Goal: Task Accomplishment & Management: Use online tool/utility

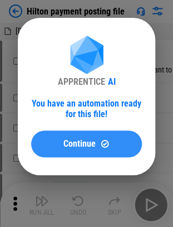
click at [88, 151] on button "Continue" at bounding box center [86, 143] width 111 height 27
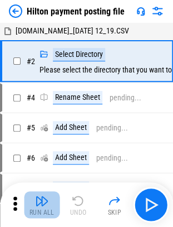
click at [38, 202] on img "button" at bounding box center [41, 200] width 13 height 13
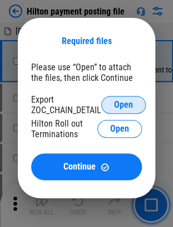
click at [122, 105] on span "Open" at bounding box center [123, 104] width 19 height 9
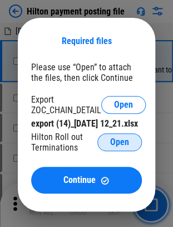
click at [123, 147] on span "Open" at bounding box center [119, 142] width 19 height 9
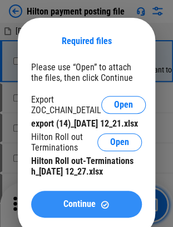
click at [85, 208] on span "Continue" at bounding box center [80, 204] width 32 height 9
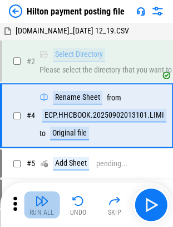
click at [48, 197] on img "button" at bounding box center [41, 200] width 13 height 13
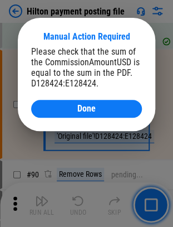
scroll to position [1314, 0]
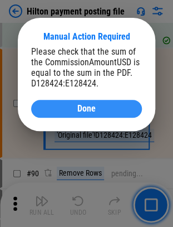
click at [61, 104] on button "Done" at bounding box center [86, 109] width 111 height 18
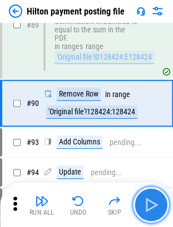
click at [158, 206] on img "button" at bounding box center [151, 205] width 18 height 18
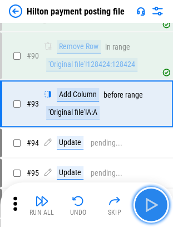
click at [158, 206] on img "button" at bounding box center [151, 205] width 18 height 18
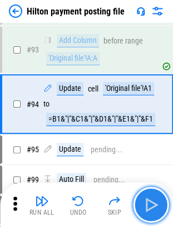
click at [158, 206] on img "button" at bounding box center [151, 205] width 18 height 18
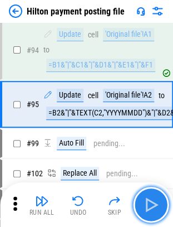
click at [158, 206] on img "button" at bounding box center [151, 205] width 18 height 18
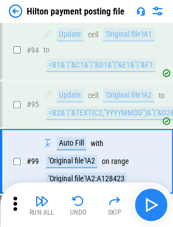
scroll to position [1604, 0]
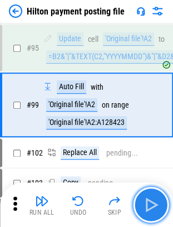
click at [158, 206] on img "button" at bounding box center [151, 205] width 18 height 18
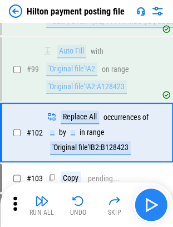
scroll to position [1667, 0]
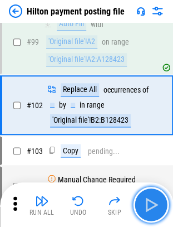
click at [158, 206] on img "button" at bounding box center [151, 205] width 18 height 18
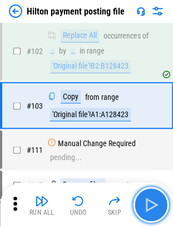
click at [158, 206] on img "button" at bounding box center [151, 205] width 18 height 18
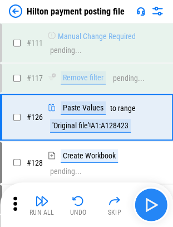
scroll to position [1838, 0]
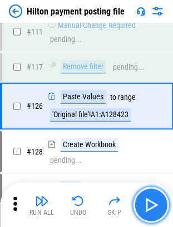
click at [158, 206] on img "button" at bounding box center [151, 205] width 18 height 18
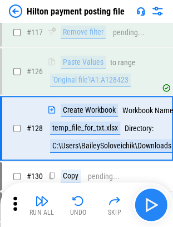
scroll to position [1895, 0]
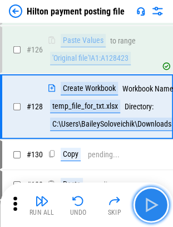
click at [147, 208] on img "button" at bounding box center [151, 205] width 18 height 18
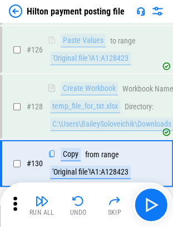
scroll to position [1951, 0]
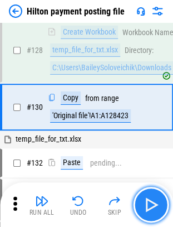
click at [152, 202] on img "button" at bounding box center [151, 205] width 18 height 18
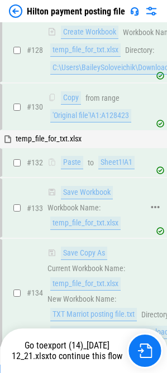
scroll to position [2176, 0]
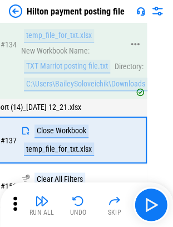
scroll to position [2200, 0]
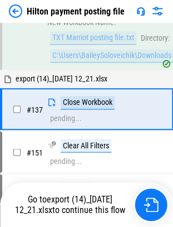
scroll to position [2229, 0]
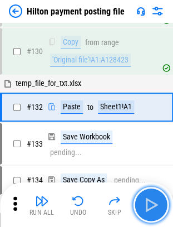
click at [154, 208] on img "button" at bounding box center [151, 205] width 18 height 18
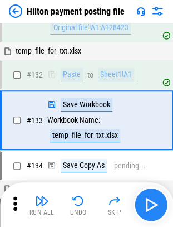
scroll to position [2051, 0]
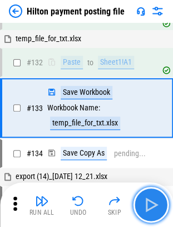
click at [154, 208] on img "button" at bounding box center [151, 205] width 18 height 18
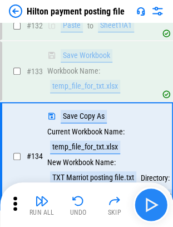
scroll to position [2136, 0]
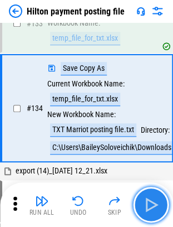
click at [154, 208] on img "button" at bounding box center [151, 205] width 18 height 18
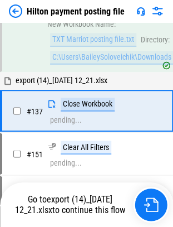
scroll to position [2229, 0]
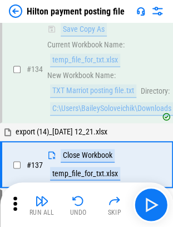
scroll to position [2215, 0]
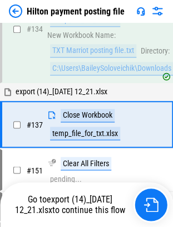
scroll to position [2215, 0]
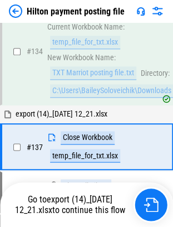
scroll to position [2215, 0]
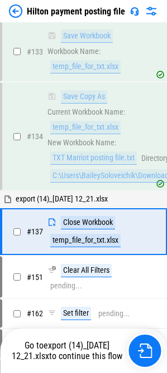
scroll to position [2307, 0]
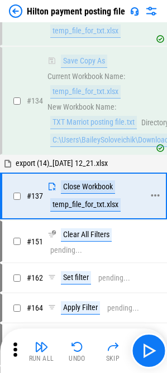
scroll to position [2215, 0]
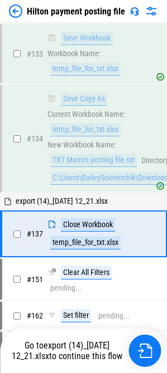
scroll to position [2215, 0]
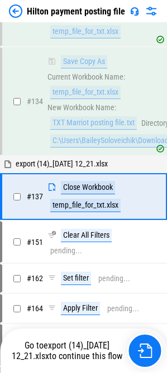
scroll to position [2307, 0]
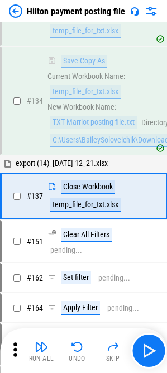
scroll to position [2215, 0]
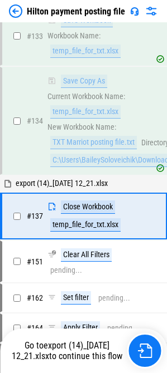
scroll to position [2215, 0]
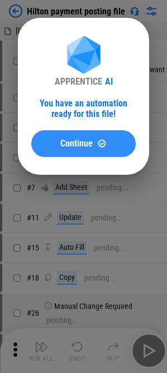
click at [67, 137] on button "Continue" at bounding box center [83, 143] width 104 height 27
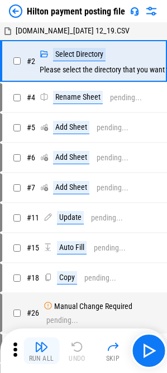
click at [41, 363] on button "Run All" at bounding box center [41, 351] width 36 height 27
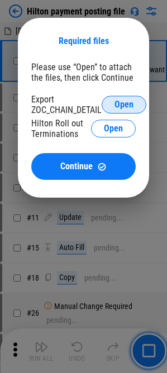
click at [136, 98] on button "Open" at bounding box center [123, 105] width 45 height 18
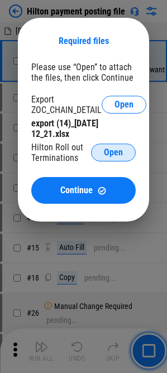
click at [115, 157] on span "Open" at bounding box center [113, 152] width 19 height 9
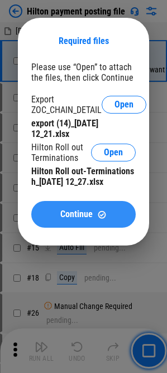
click at [101, 216] on img at bounding box center [101, 214] width 9 height 9
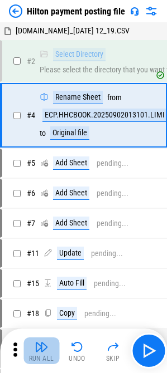
click at [38, 357] on div "Run All" at bounding box center [41, 359] width 25 height 7
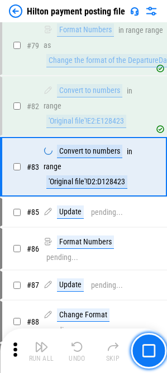
scroll to position [934, 0]
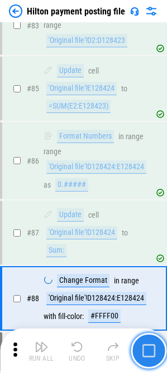
click at [147, 352] on img "button" at bounding box center [148, 351] width 13 height 13
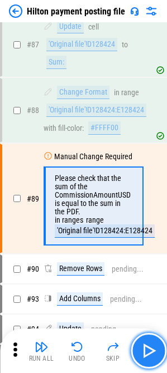
scroll to position [1296, 0]
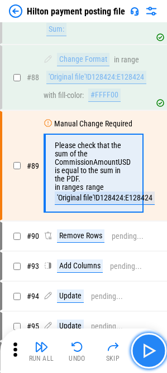
click at [153, 351] on img "button" at bounding box center [148, 351] width 18 height 18
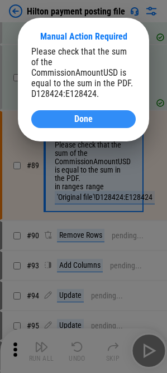
click at [80, 115] on span "Done" at bounding box center [83, 119] width 18 height 9
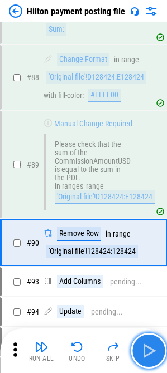
click at [152, 357] on img "button" at bounding box center [148, 351] width 18 height 18
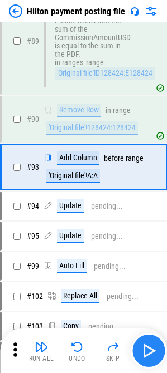
scroll to position [1420, 0]
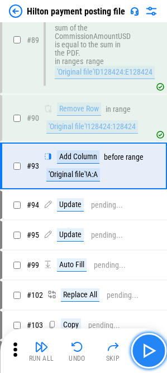
click at [151, 357] on img "button" at bounding box center [148, 351] width 18 height 18
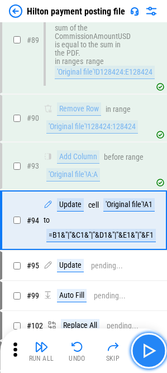
click at [151, 357] on img "button" at bounding box center [148, 351] width 18 height 18
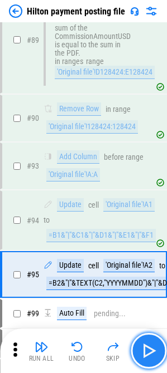
click at [151, 357] on img "button" at bounding box center [148, 351] width 18 height 18
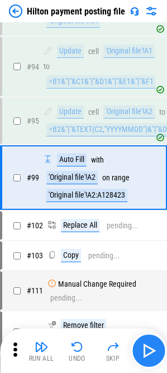
scroll to position [1586, 0]
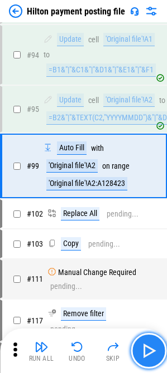
click at [147, 354] on img "button" at bounding box center [148, 351] width 18 height 18
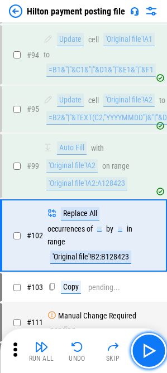
click at [148, 355] on img "button" at bounding box center [148, 351] width 18 height 18
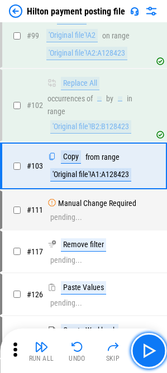
click at [148, 355] on img "button" at bounding box center [148, 351] width 18 height 18
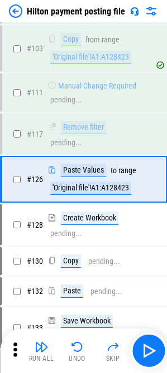
scroll to position [1835, 0]
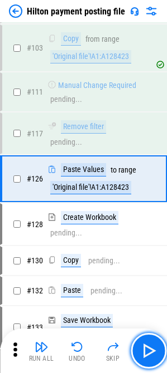
click at [148, 355] on img "button" at bounding box center [148, 351] width 18 height 18
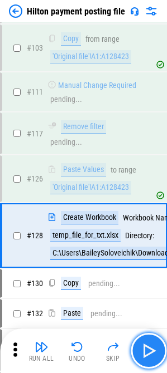
click at [148, 354] on img "button" at bounding box center [148, 351] width 18 height 18
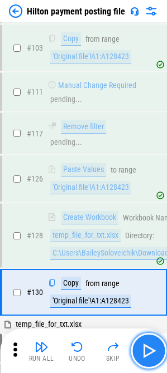
click at [151, 350] on img "button" at bounding box center [148, 351] width 18 height 18
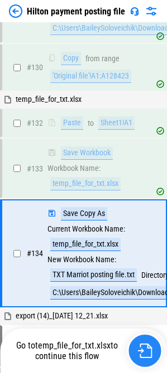
scroll to position [2134, 0]
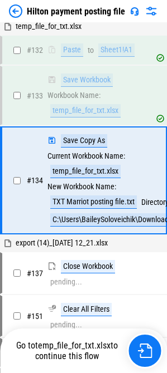
scroll to position [2134, 0]
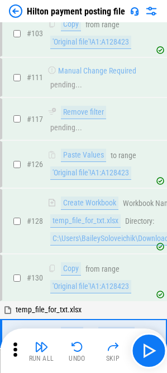
scroll to position [1948, 0]
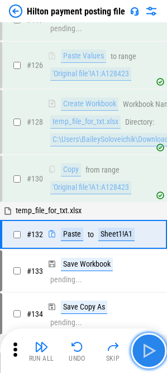
click at [148, 356] on img "button" at bounding box center [148, 351] width 18 height 18
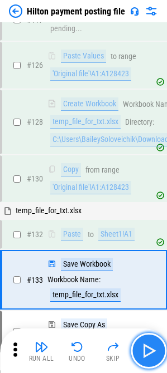
click at [152, 356] on img "button" at bounding box center [148, 351] width 18 height 18
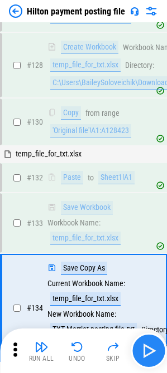
scroll to position [2134, 0]
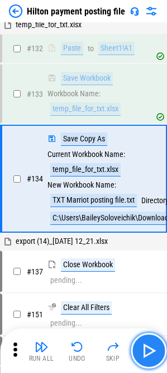
click at [152, 356] on img "button" at bounding box center [148, 351] width 18 height 18
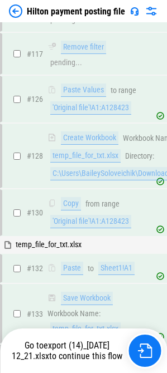
scroll to position [2307, 0]
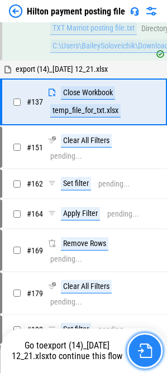
click at [145, 364] on button "button" at bounding box center [145, 351] width 36 height 36
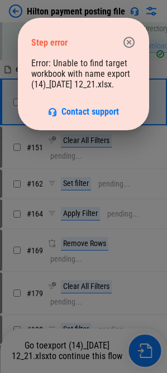
click at [130, 37] on icon "button" at bounding box center [128, 42] width 13 height 13
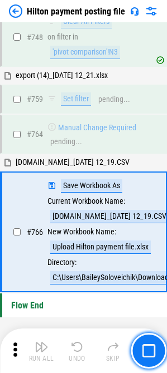
scroll to position [6273, 0]
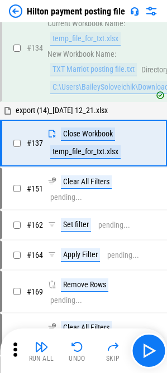
scroll to position [2307, 0]
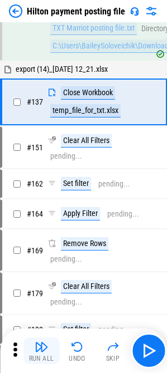
click at [38, 348] on img "button" at bounding box center [41, 347] width 13 height 13
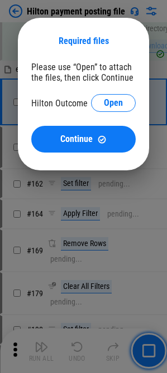
click at [122, 94] on div "Please use “Open” to attach the files, then click Continue Hilton Outcome Open …" at bounding box center [83, 107] width 104 height 91
click at [122, 96] on button "Open" at bounding box center [113, 103] width 45 height 18
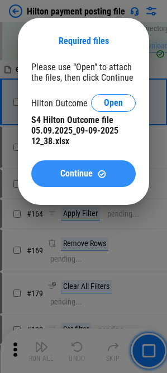
click at [81, 166] on button "Continue" at bounding box center [83, 174] width 104 height 27
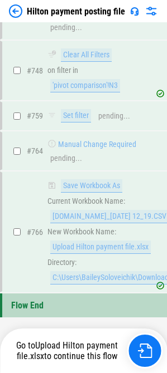
scroll to position [6273, 0]
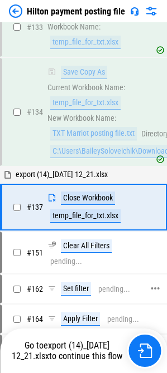
scroll to position [2195, 0]
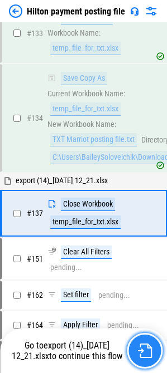
click at [152, 351] on button "button" at bounding box center [145, 351] width 36 height 36
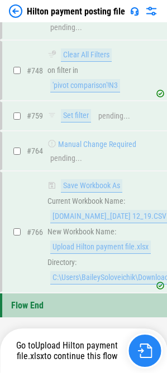
scroll to position [6273, 0]
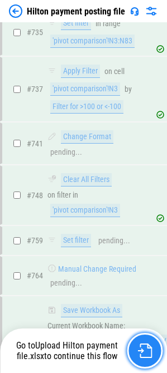
click at [151, 352] on img "button" at bounding box center [144, 351] width 14 height 14
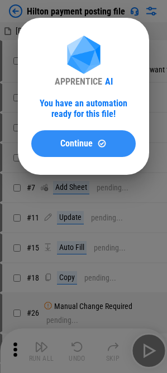
click at [71, 146] on span "Continue" at bounding box center [76, 143] width 32 height 9
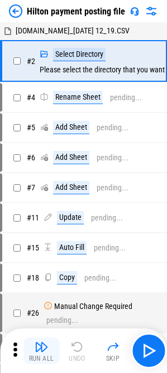
click at [48, 355] on button "Run All" at bounding box center [41, 351] width 36 height 27
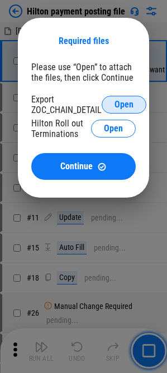
click at [133, 108] on span "Open" at bounding box center [123, 104] width 19 height 9
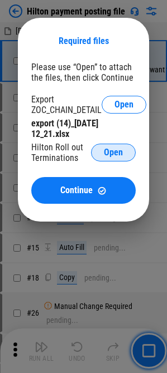
click at [112, 157] on span "Open" at bounding box center [113, 152] width 19 height 9
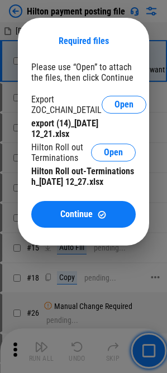
drag, startPoint x: 84, startPoint y: 217, endPoint x: 63, endPoint y: 297, distance: 82.3
click at [84, 217] on span "Continue" at bounding box center [76, 214] width 32 height 9
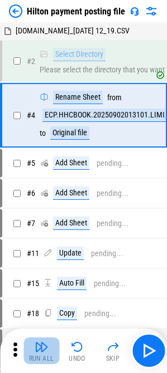
click at [35, 359] on div "Run All" at bounding box center [41, 359] width 25 height 7
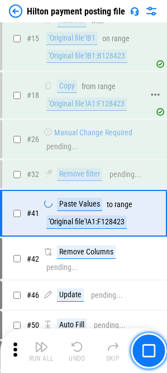
scroll to position [382, 0]
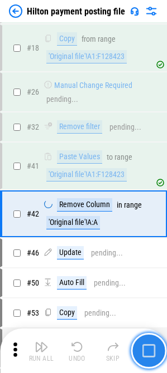
click at [149, 355] on img "button" at bounding box center [148, 351] width 13 height 13
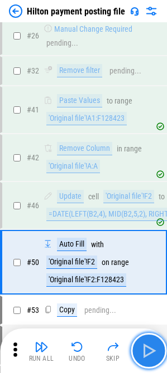
click at [149, 355] on img "button" at bounding box center [148, 351] width 18 height 18
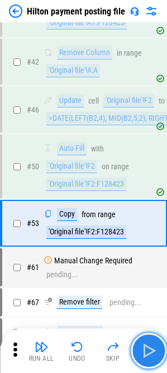
click at [149, 355] on img "button" at bounding box center [148, 351] width 18 height 18
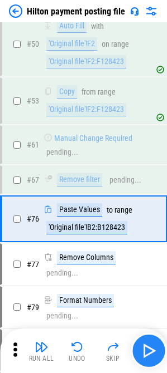
scroll to position [710, 0]
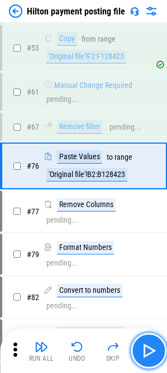
click at [149, 355] on img "button" at bounding box center [148, 351] width 18 height 18
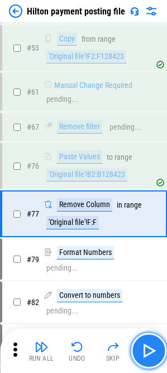
click at [149, 355] on img "button" at bounding box center [148, 351] width 18 height 18
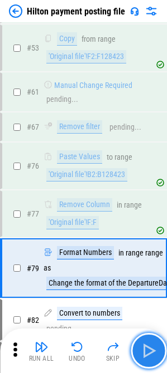
click at [149, 355] on img "button" at bounding box center [148, 351] width 18 height 18
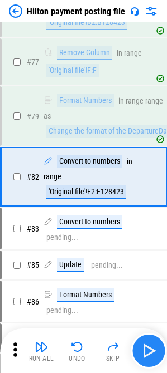
scroll to position [873, 0]
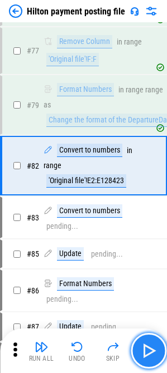
click at [149, 355] on img "button" at bounding box center [148, 351] width 18 height 18
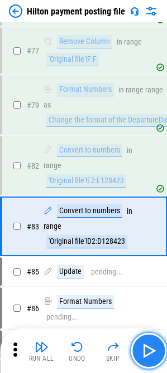
click at [149, 355] on img "button" at bounding box center [148, 351] width 18 height 18
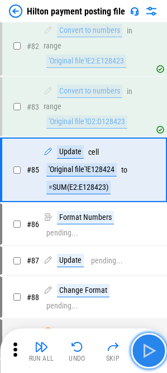
scroll to position [997, 0]
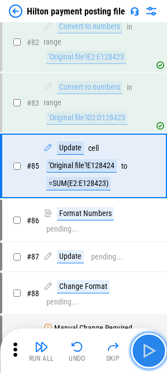
click at [149, 355] on img "button" at bounding box center [148, 351] width 18 height 18
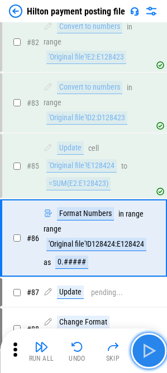
click at [149, 355] on img "button" at bounding box center [148, 351] width 18 height 18
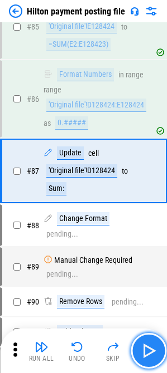
scroll to position [1141, 0]
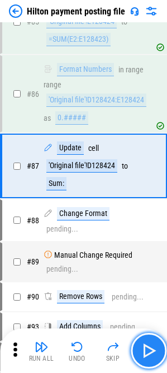
click at [149, 355] on img "button" at bounding box center [148, 351] width 18 height 18
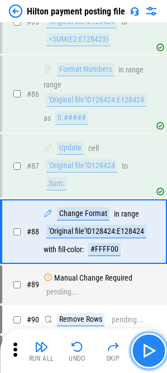
click at [149, 355] on img "button" at bounding box center [148, 351] width 18 height 18
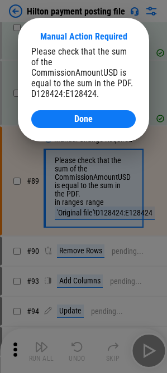
scroll to position [1295, 0]
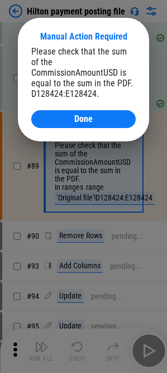
click at [149, 355] on div at bounding box center [83, 186] width 167 height 373
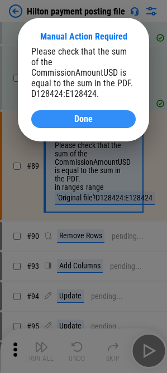
click at [98, 115] on div "Done" at bounding box center [83, 119] width 77 height 9
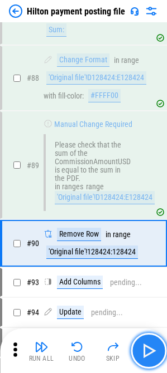
click at [137, 342] on button "button" at bounding box center [148, 351] width 36 height 36
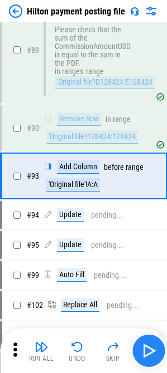
scroll to position [1420, 0]
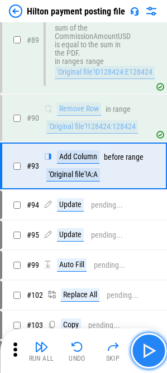
click at [144, 337] on button "button" at bounding box center [148, 351] width 36 height 36
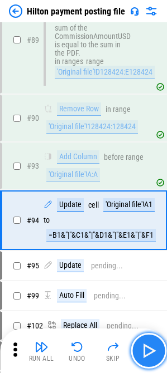
click at [145, 346] on img "button" at bounding box center [148, 351] width 18 height 18
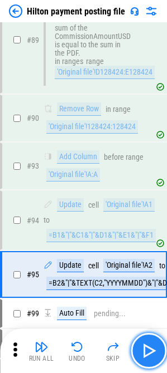
click at [145, 346] on img "button" at bounding box center [148, 351] width 18 height 18
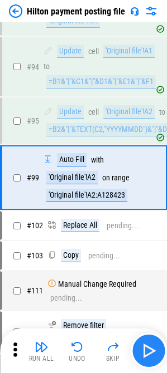
scroll to position [1586, 0]
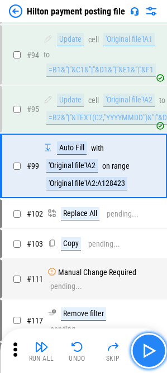
click at [145, 346] on img "button" at bounding box center [148, 351] width 18 height 18
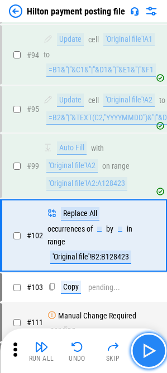
click at [147, 348] on img "button" at bounding box center [148, 351] width 18 height 18
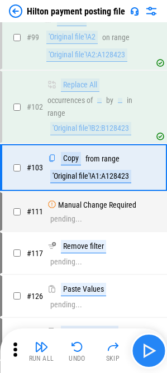
scroll to position [1716, 0]
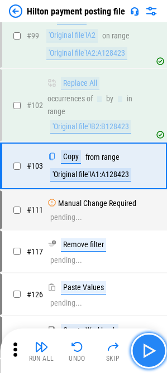
click at [147, 348] on img "button" at bounding box center [148, 351] width 18 height 18
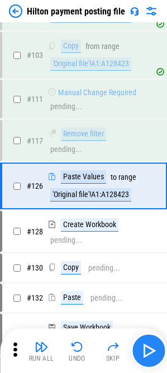
scroll to position [1835, 0]
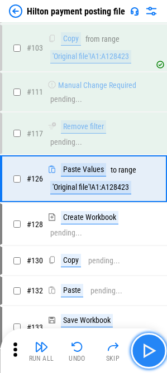
click at [147, 348] on img "button" at bounding box center [148, 351] width 18 height 18
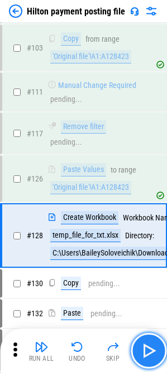
click at [148, 354] on img "button" at bounding box center [148, 351] width 18 height 18
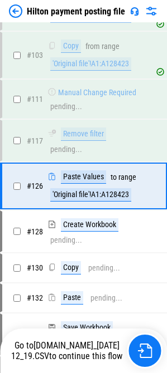
scroll to position [1835, 0]
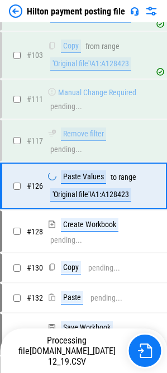
scroll to position [1835, 0]
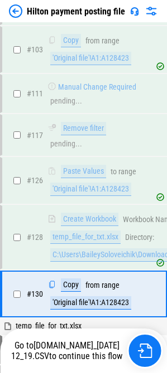
scroll to position [1942, 0]
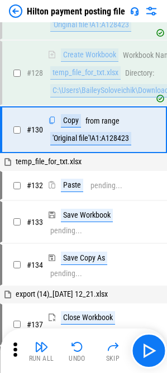
scroll to position [2017, 0]
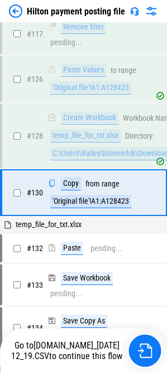
scroll to position [2017, 0]
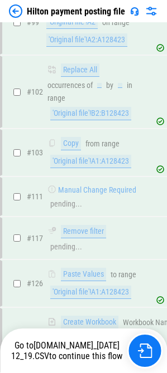
scroll to position [2017, 0]
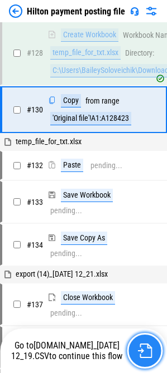
click at [138, 358] on img "button" at bounding box center [144, 351] width 14 height 14
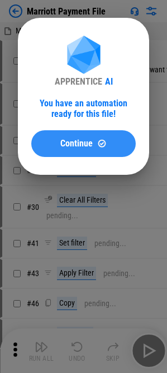
click at [67, 142] on span "Continue" at bounding box center [76, 143] width 32 height 9
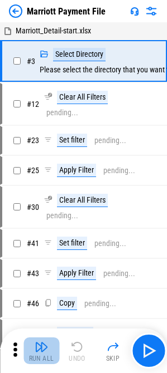
click at [38, 353] on img "button" at bounding box center [41, 347] width 13 height 13
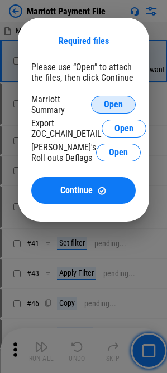
click at [102, 108] on button "Open" at bounding box center [113, 105] width 45 height 18
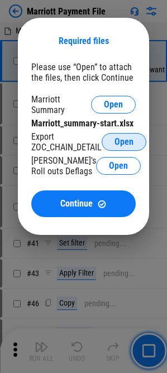
click at [135, 136] on button "Open" at bounding box center [123, 142] width 45 height 18
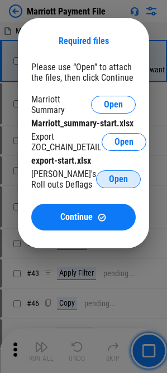
click at [112, 177] on span "Open" at bounding box center [118, 179] width 19 height 9
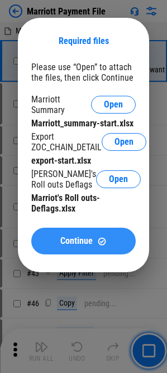
click at [94, 241] on div "Continue" at bounding box center [83, 241] width 77 height 9
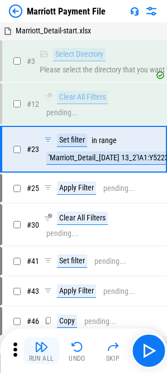
click at [38, 350] on img "button" at bounding box center [41, 347] width 13 height 13
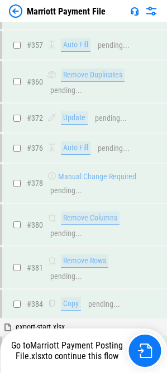
scroll to position [4936, 0]
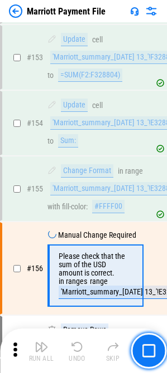
scroll to position [1899, 0]
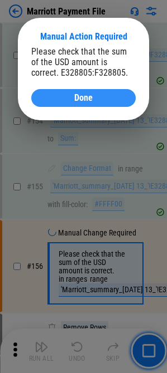
click at [89, 98] on span "Done" at bounding box center [83, 98] width 18 height 9
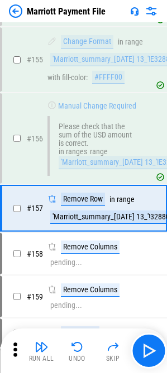
scroll to position [2048, 0]
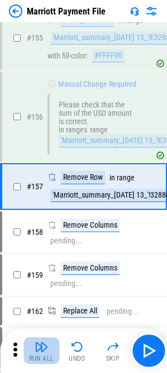
click at [46, 356] on div "Run All" at bounding box center [41, 359] width 25 height 7
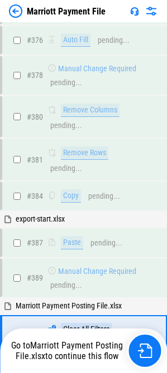
scroll to position [4936, 0]
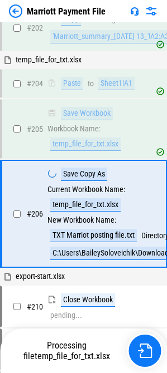
scroll to position [3030, 0]
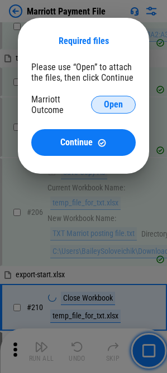
click at [114, 103] on span "Open" at bounding box center [113, 104] width 19 height 9
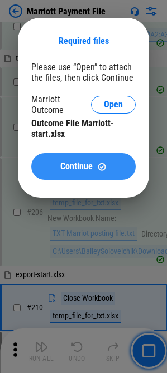
click at [66, 165] on span "Continue" at bounding box center [76, 166] width 32 height 9
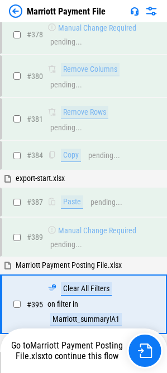
scroll to position [4936, 0]
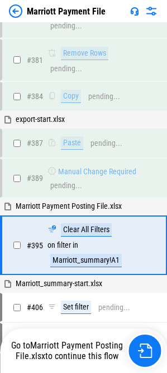
scroll to position [4936, 0]
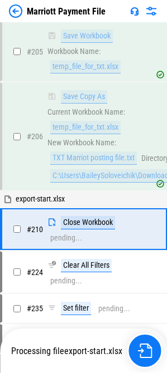
scroll to position [3123, 0]
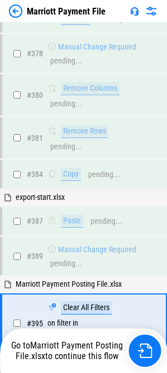
scroll to position [4936, 0]
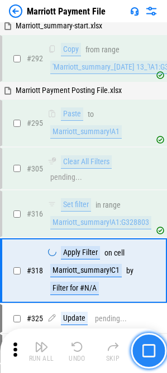
scroll to position [4172, 0]
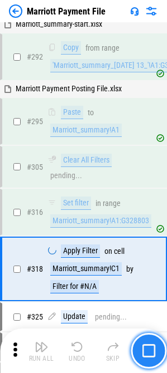
click at [140, 355] on button "button" at bounding box center [148, 351] width 36 height 36
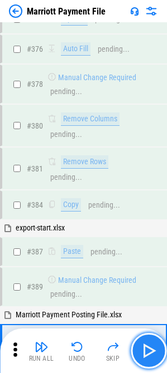
scroll to position [4936, 0]
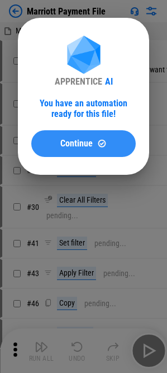
click at [95, 139] on div "Continue" at bounding box center [83, 143] width 77 height 9
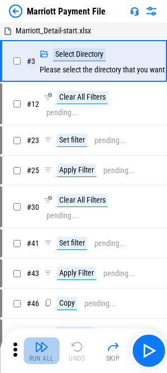
click at [37, 355] on button "Run All" at bounding box center [41, 351] width 36 height 27
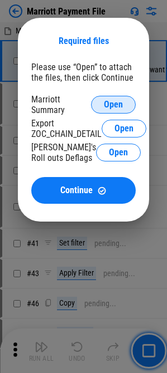
click at [120, 104] on span "Open" at bounding box center [113, 104] width 19 height 9
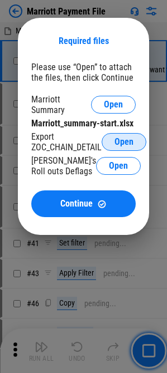
click at [126, 148] on button "Open" at bounding box center [123, 142] width 45 height 18
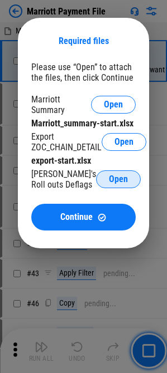
click at [102, 173] on button "Open" at bounding box center [118, 180] width 45 height 18
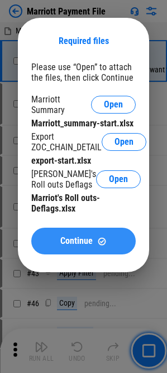
click at [79, 239] on span "Continue" at bounding box center [76, 241] width 32 height 9
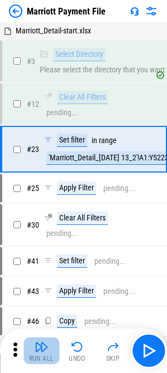
click at [38, 353] on img "button" at bounding box center [41, 347] width 13 height 13
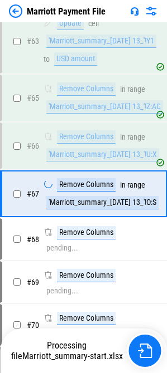
scroll to position [926, 0]
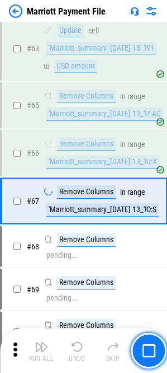
scroll to position [926, 0]
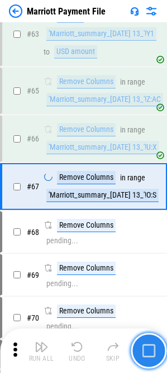
click at [145, 357] on img "button" at bounding box center [148, 351] width 13 height 13
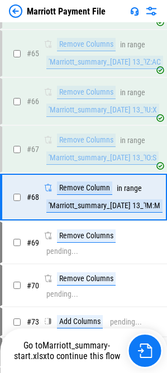
scroll to position [974, 0]
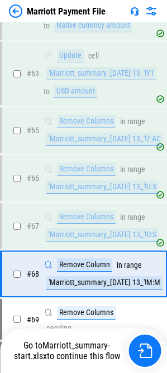
scroll to position [974, 0]
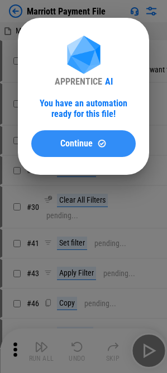
click at [101, 145] on img at bounding box center [101, 143] width 9 height 9
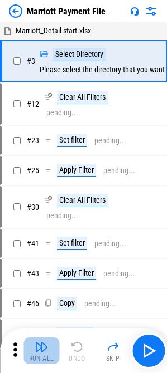
click at [40, 346] on img "button" at bounding box center [41, 347] width 13 height 13
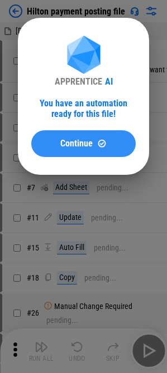
click at [50, 142] on div "Continue" at bounding box center [83, 143] width 77 height 9
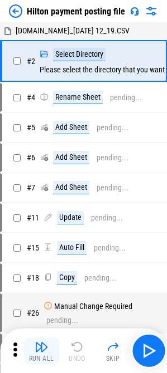
click at [38, 354] on button "Run All" at bounding box center [41, 351] width 36 height 27
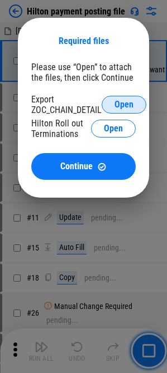
click at [135, 105] on button "Open" at bounding box center [123, 105] width 45 height 18
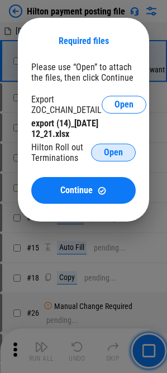
click at [108, 149] on span "Open" at bounding box center [113, 152] width 19 height 9
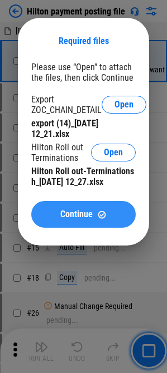
click at [101, 218] on img at bounding box center [101, 214] width 9 height 9
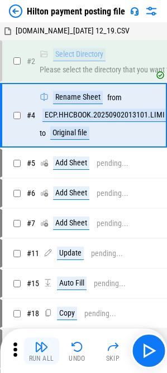
click at [48, 355] on button "Run All" at bounding box center [41, 351] width 36 height 27
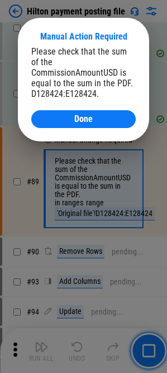
scroll to position [1295, 0]
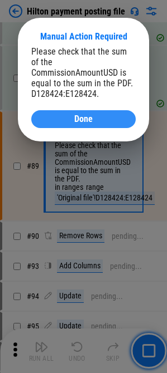
click at [76, 114] on button "Done" at bounding box center [83, 119] width 104 height 18
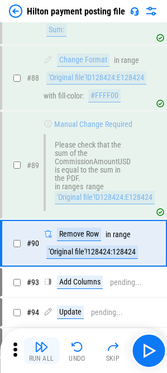
click at [39, 352] on img "button" at bounding box center [41, 347] width 13 height 13
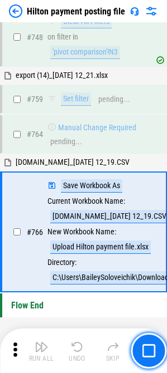
scroll to position [6230, 0]
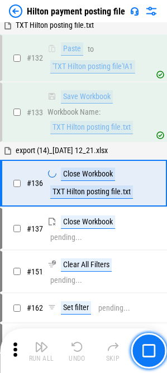
scroll to position [2136, 0]
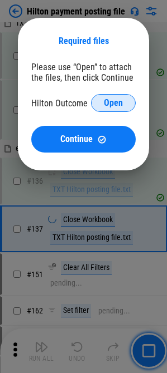
click at [108, 100] on span "Open" at bounding box center [113, 103] width 19 height 9
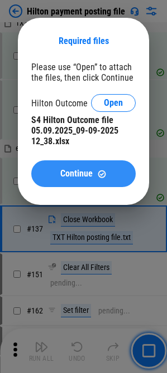
click at [81, 171] on span "Continue" at bounding box center [76, 173] width 32 height 9
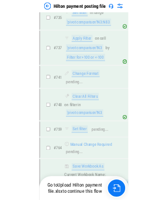
scroll to position [6284, 0]
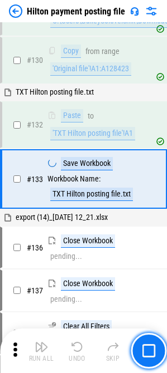
scroll to position [2068, 0]
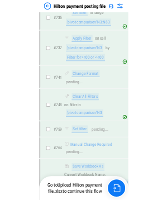
scroll to position [6284, 0]
